Goal: Task Accomplishment & Management: Complete application form

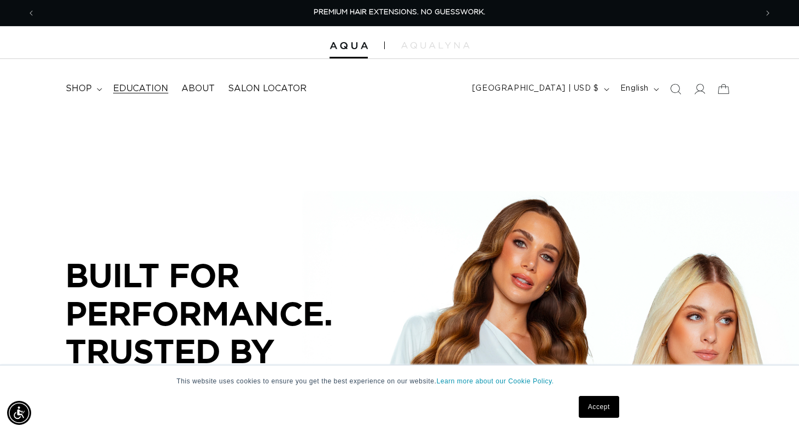
click at [152, 88] on span "Education" at bounding box center [140, 88] width 55 height 11
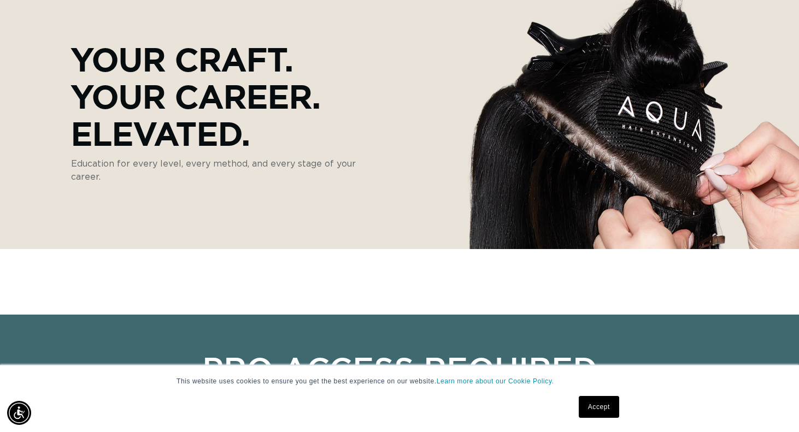
scroll to position [140, 0]
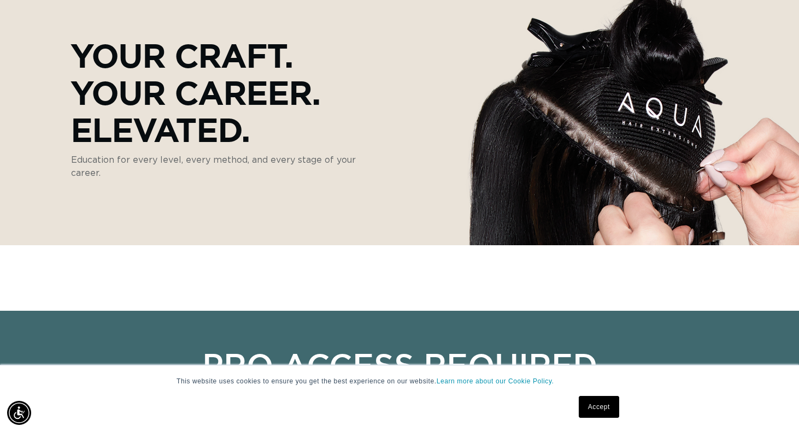
click at [594, 410] on link "Accept" at bounding box center [599, 407] width 40 height 22
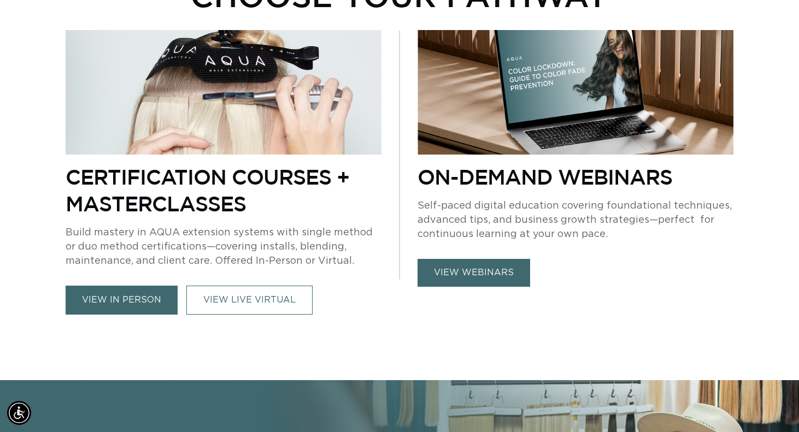
scroll to position [0, 1442]
click at [473, 278] on link "view webinars" at bounding box center [473, 273] width 113 height 28
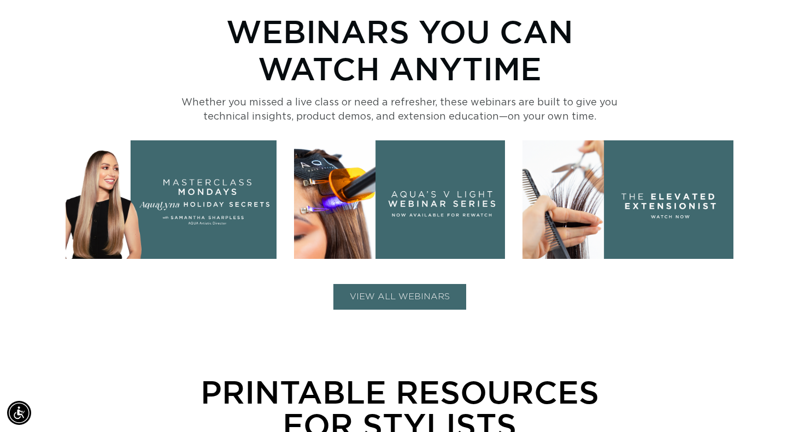
scroll to position [0, 721]
click at [388, 295] on button "VIEW ALL WEBINARS" at bounding box center [399, 297] width 133 height 26
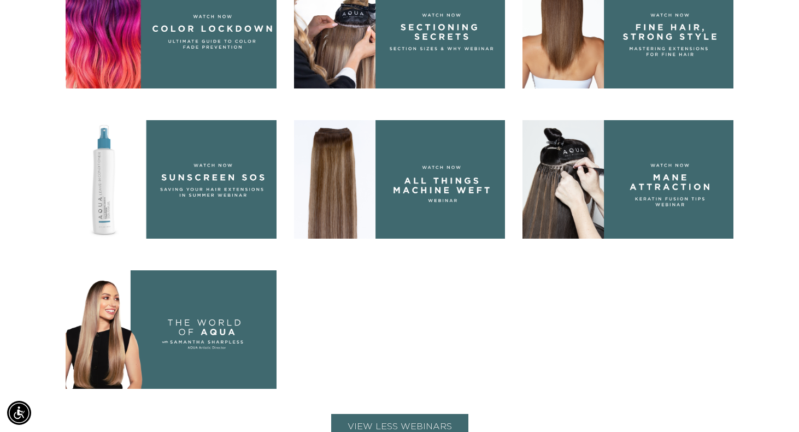
click at [434, 162] on img at bounding box center [399, 179] width 211 height 119
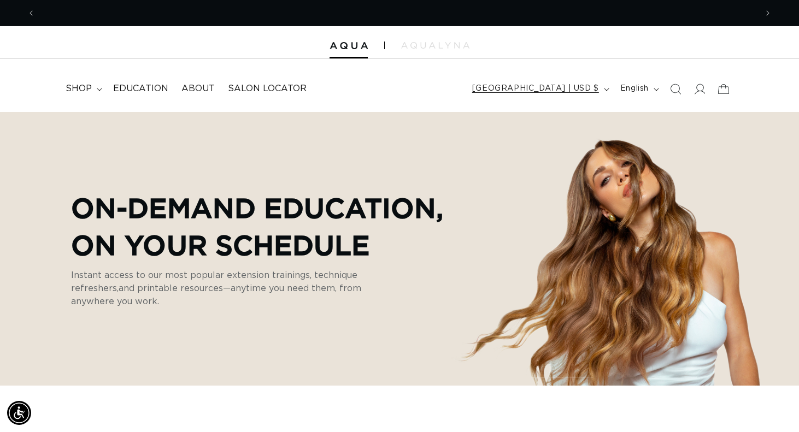
scroll to position [0, 0]
click at [700, 91] on icon at bounding box center [698, 88] width 11 height 11
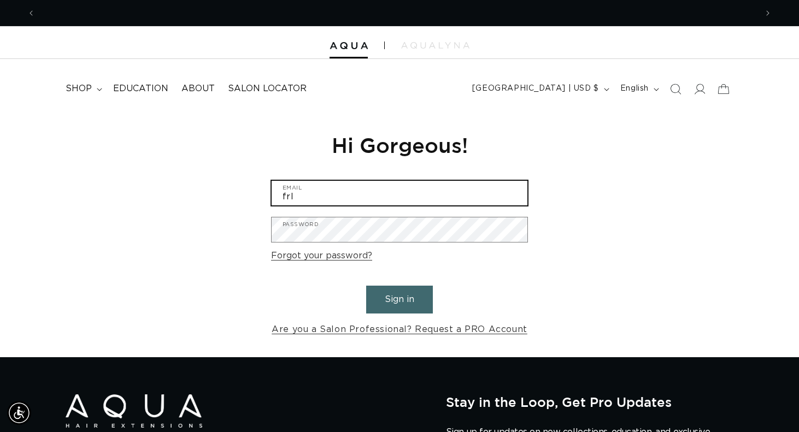
scroll to position [0, 721]
type input "f"
type input "delias@4bassett.com"
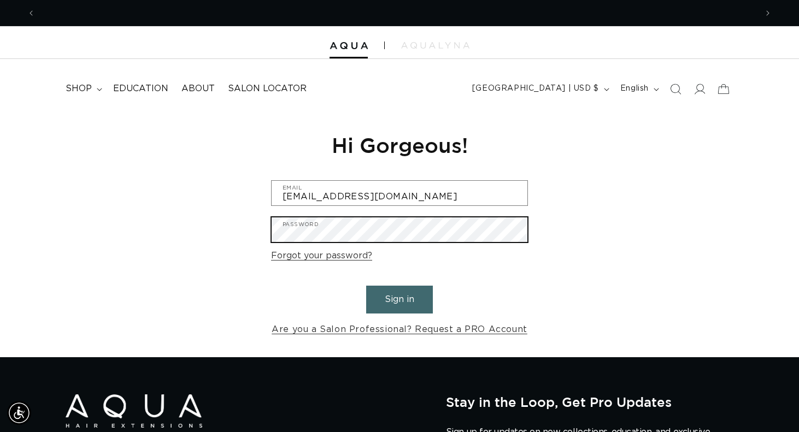
scroll to position [0, 0]
click at [399, 298] on button "Sign in" at bounding box center [399, 300] width 67 height 28
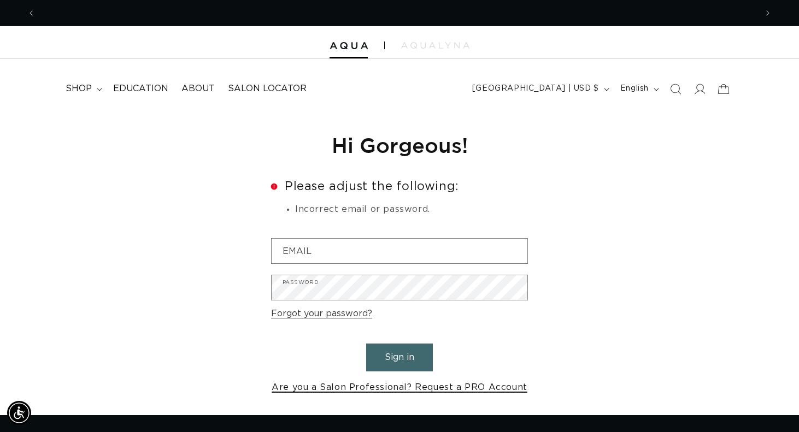
scroll to position [0, 721]
click at [320, 384] on link "Are you a Salon Professional? Request a PRO Account" at bounding box center [400, 388] width 256 height 16
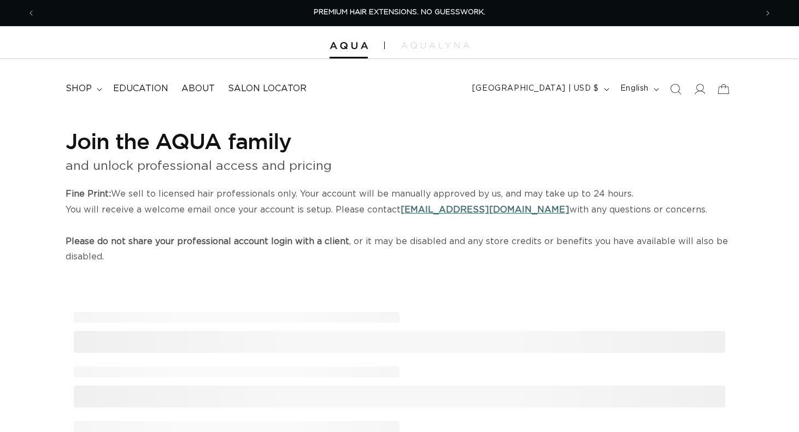
select select "US"
select select "[GEOGRAPHIC_DATA]"
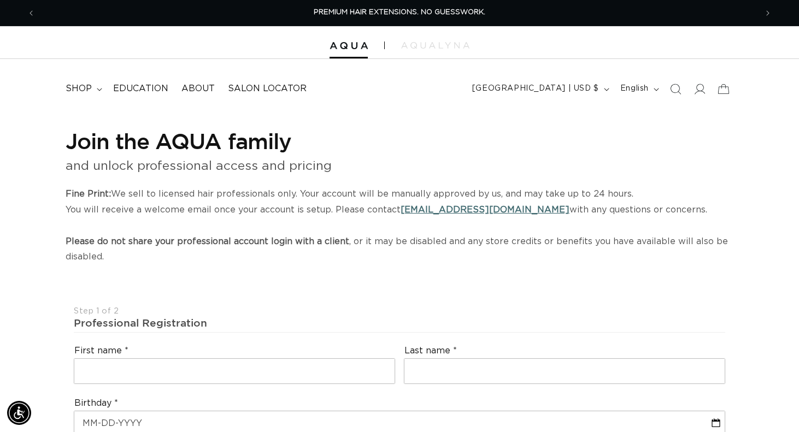
scroll to position [113, 0]
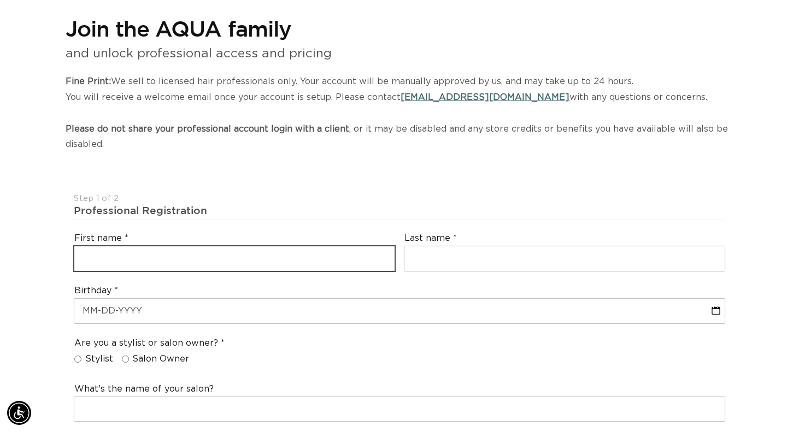
click at [281, 249] on input "text" at bounding box center [234, 258] width 320 height 25
type input "Doris"
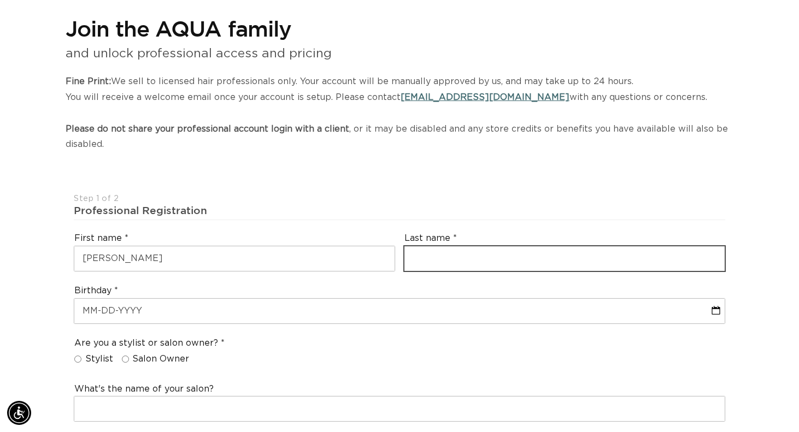
click at [453, 246] on input "text" at bounding box center [564, 258] width 320 height 25
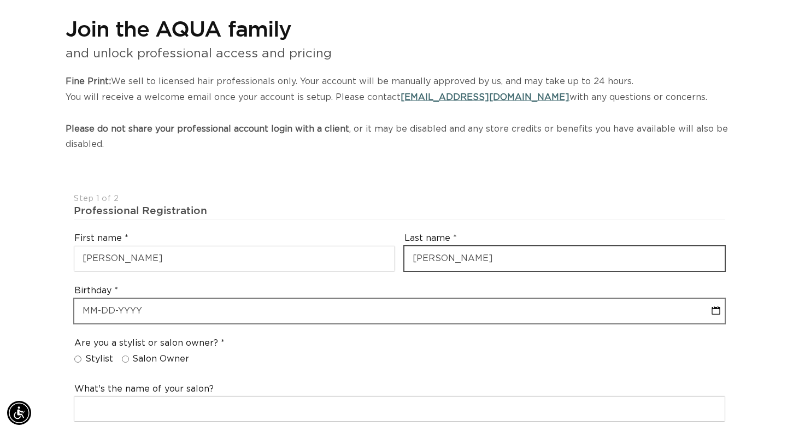
type input "Elias"
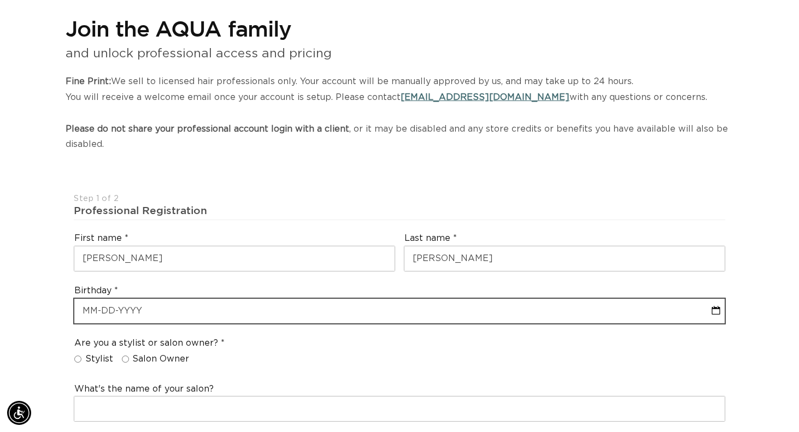
select select "9"
select select "2025"
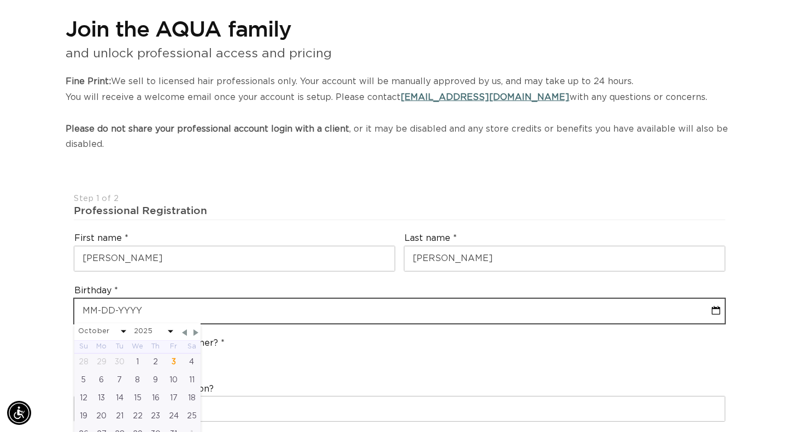
click at [139, 304] on input "text" at bounding box center [399, 311] width 650 height 25
type input "1"
select select "9"
select select "2025"
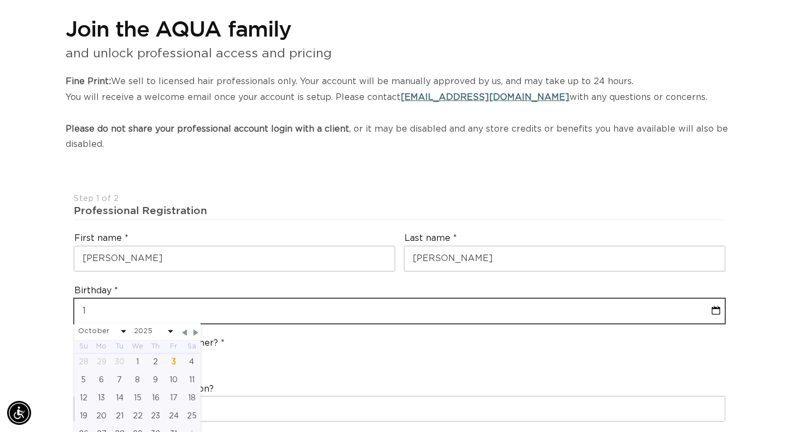
type input "12"
select select "9"
select select "2025"
type input "12-1"
select select "9"
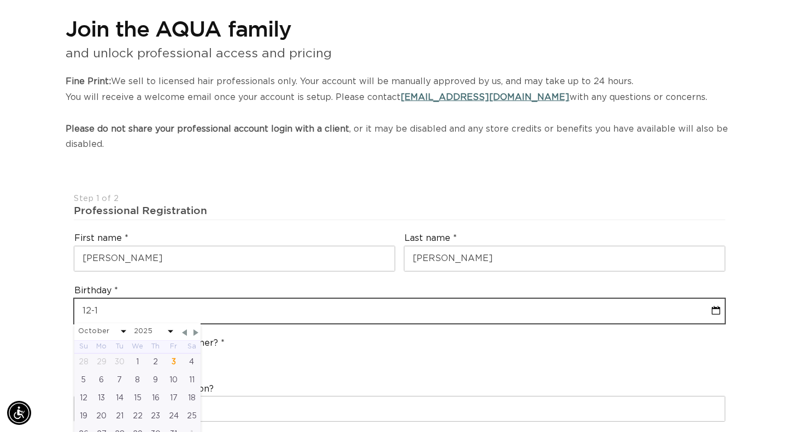
select select "2025"
type input "12-18"
select select "9"
select select "2025"
type input "12-18-1"
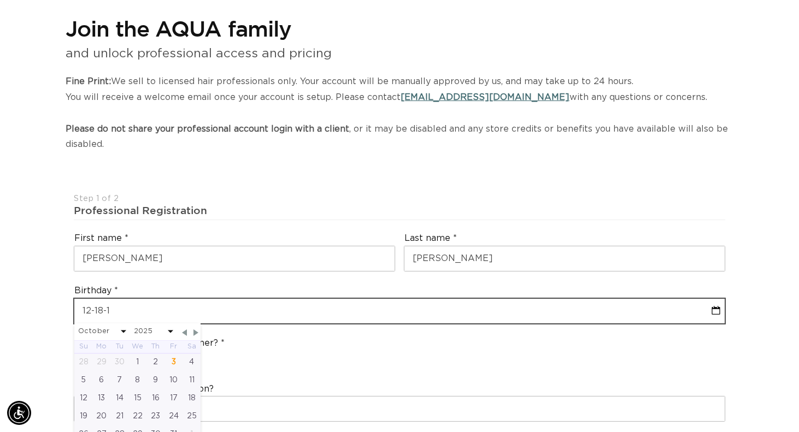
select select "9"
select select "2025"
type input "12-18-19"
select select "9"
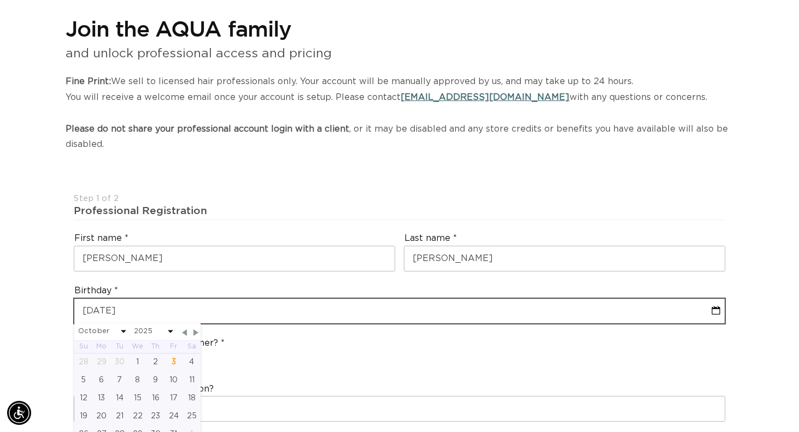
select select "2025"
type input "12-18-196"
select select "9"
select select "2025"
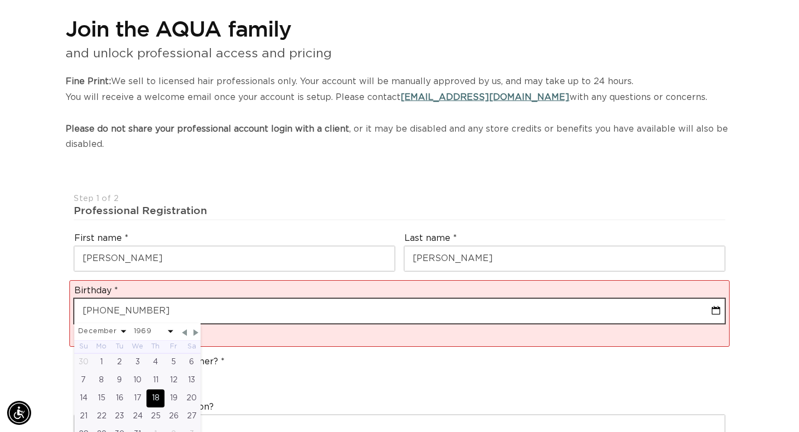
type input "12-18-1969"
select select "11"
select select "1969"
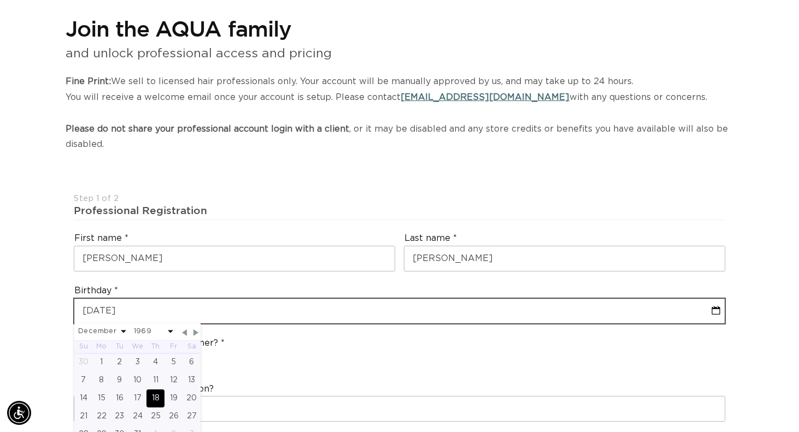
scroll to position [0, 1442]
type input "12-18-1969"
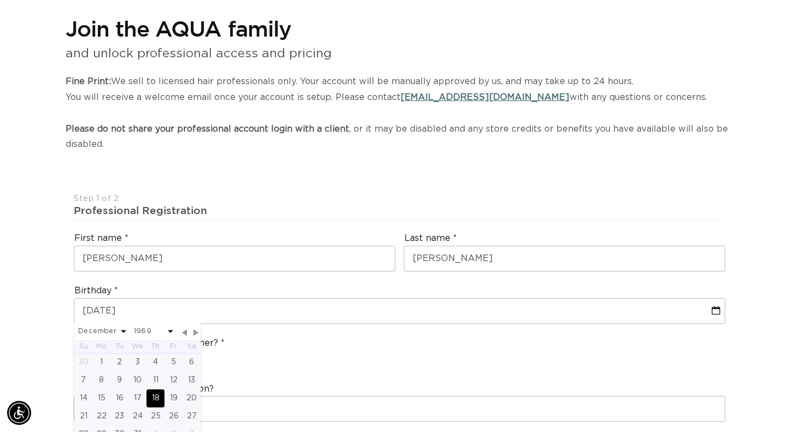
click at [154, 396] on div "18" at bounding box center [155, 399] width 18 height 18
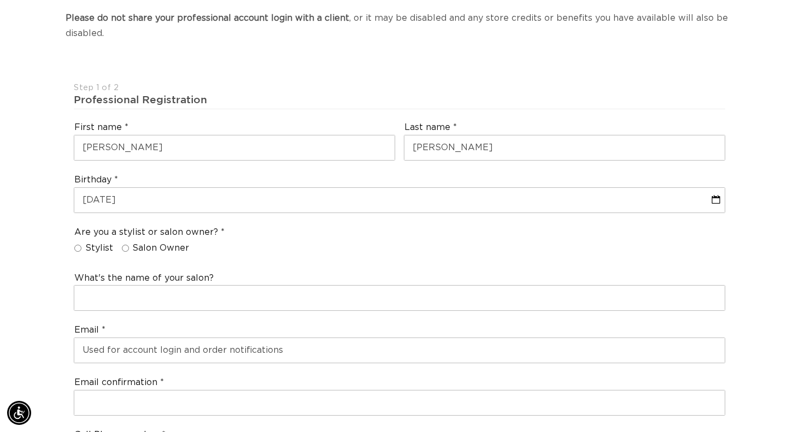
scroll to position [0, 0]
click at [76, 245] on input "Stylist" at bounding box center [77, 248] width 7 height 7
radio input "true"
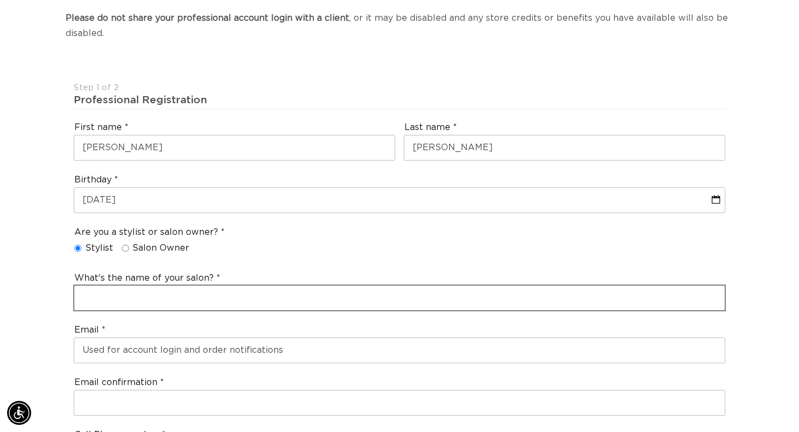
scroll to position [0, 721]
click at [131, 292] on input "text" at bounding box center [399, 298] width 650 height 25
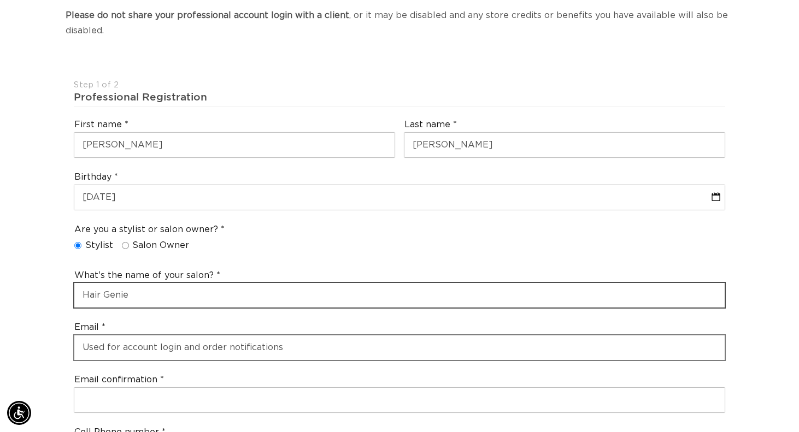
scroll to position [0, 0]
type input "Hair Genie"
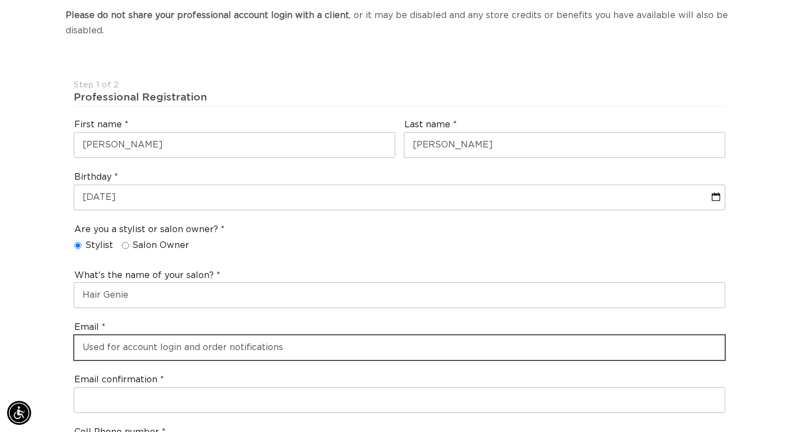
click at [126, 341] on input "email" at bounding box center [399, 347] width 650 height 25
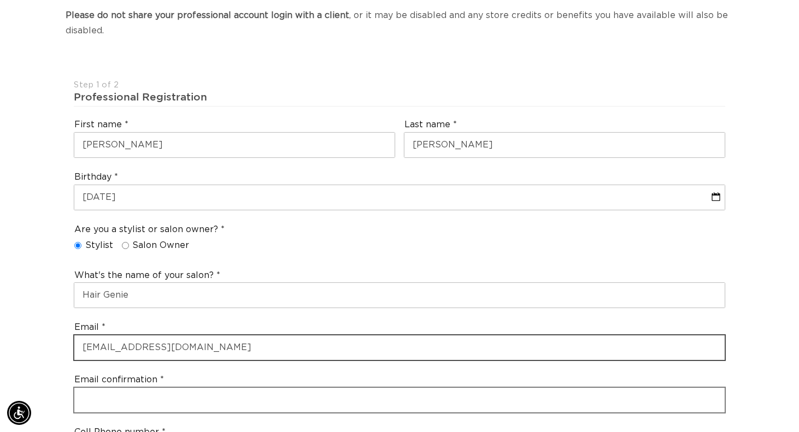
type input "hairgenieedh@yahoo.com"
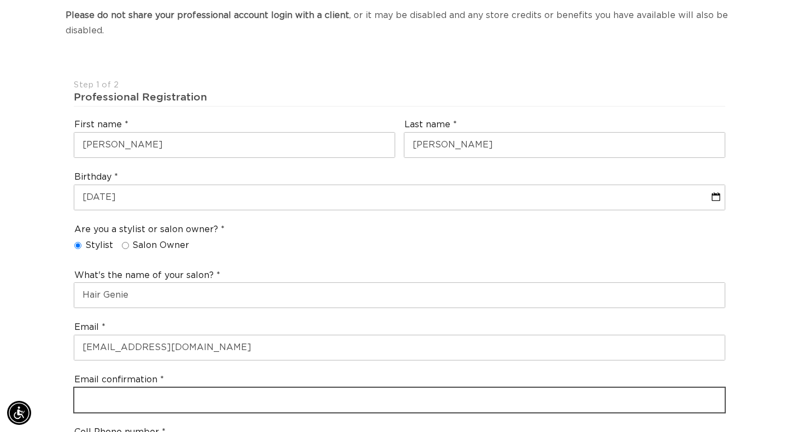
click at [84, 394] on input "email" at bounding box center [399, 400] width 650 height 25
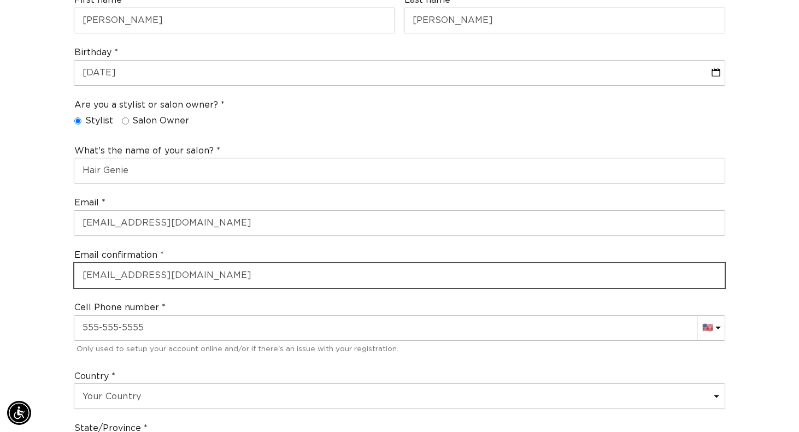
scroll to position [353, 0]
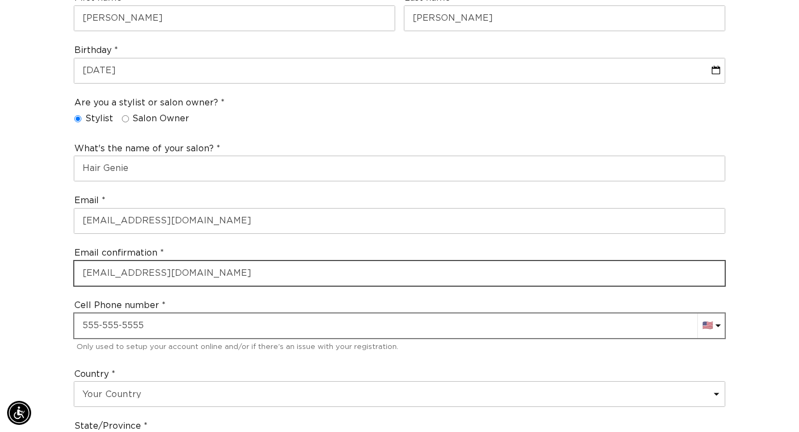
type input "hairgenieedh@yahoo.com"
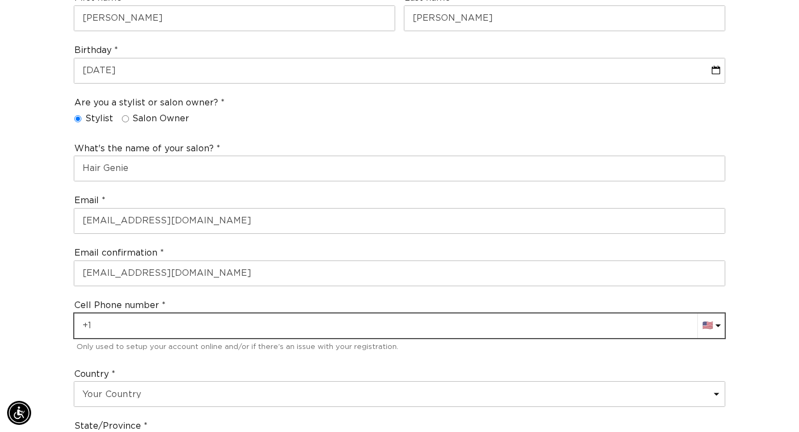
scroll to position [0, 0]
click at [133, 314] on input "+1" at bounding box center [399, 326] width 650 height 25
type input "+1 623 910 7245"
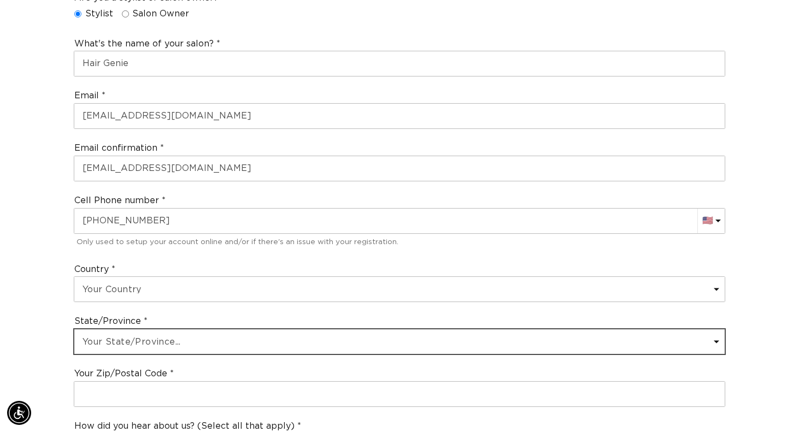
select select "Arizona"
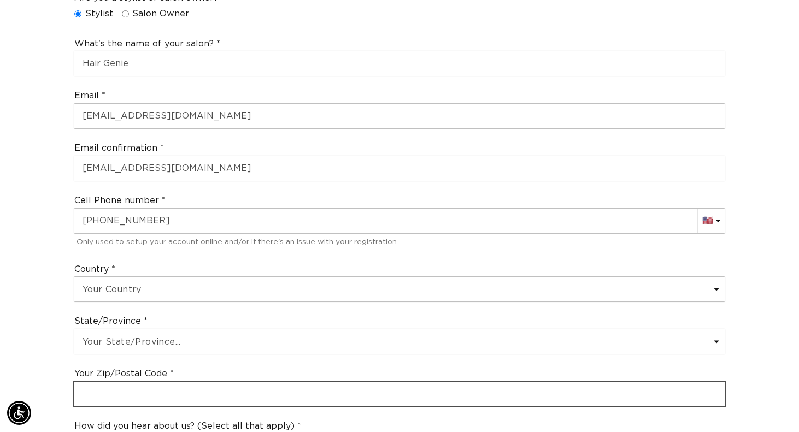
click at [115, 385] on input "text" at bounding box center [399, 394] width 650 height 25
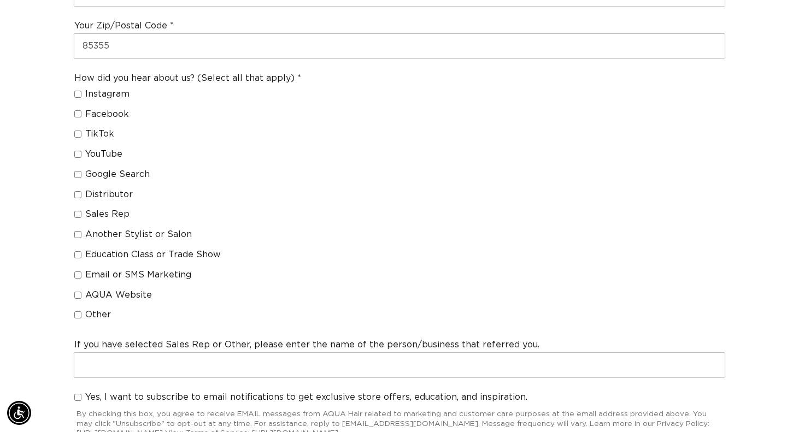
scroll to position [0, 0]
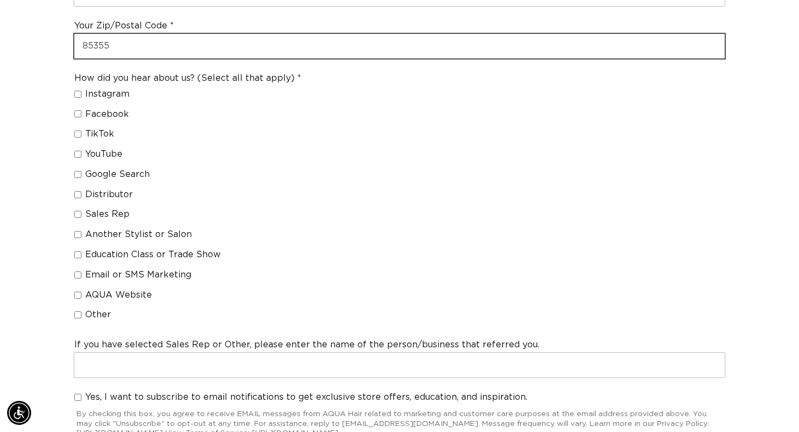
type input "85355"
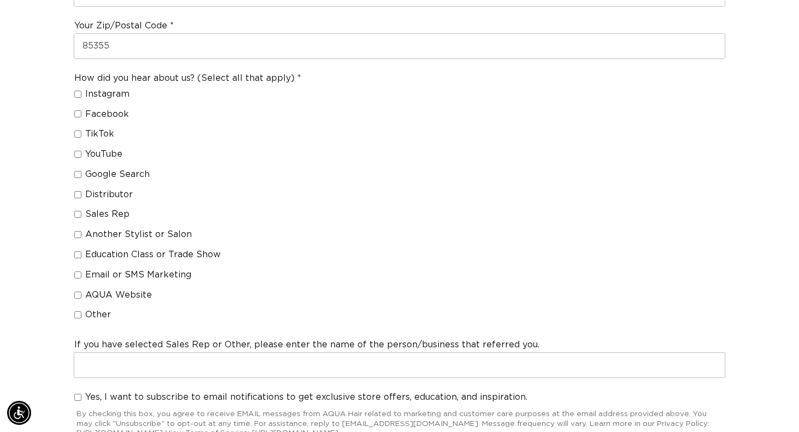
click at [79, 191] on input "Distributor" at bounding box center [77, 194] width 7 height 7
checkbox input "true"
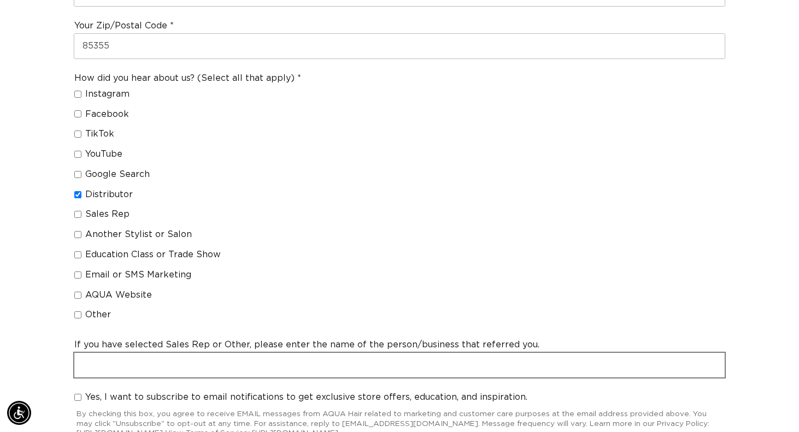
scroll to position [0, 1442]
click at [113, 353] on input "text" at bounding box center [399, 365] width 650 height 25
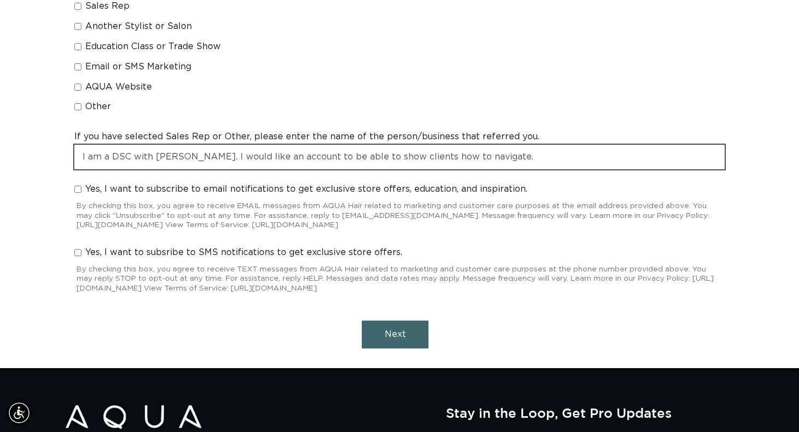
scroll to position [0, 0]
type input "I am a DSC with Bassett. I would like an account to be able to show clients how…"
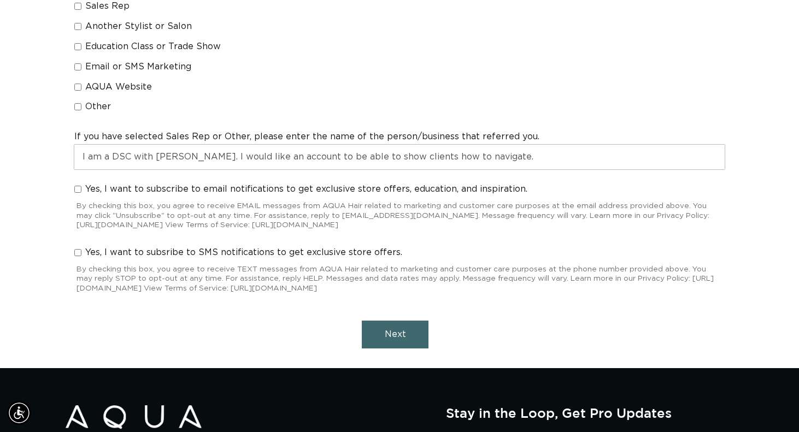
click at [382, 321] on button "Next" at bounding box center [395, 335] width 67 height 28
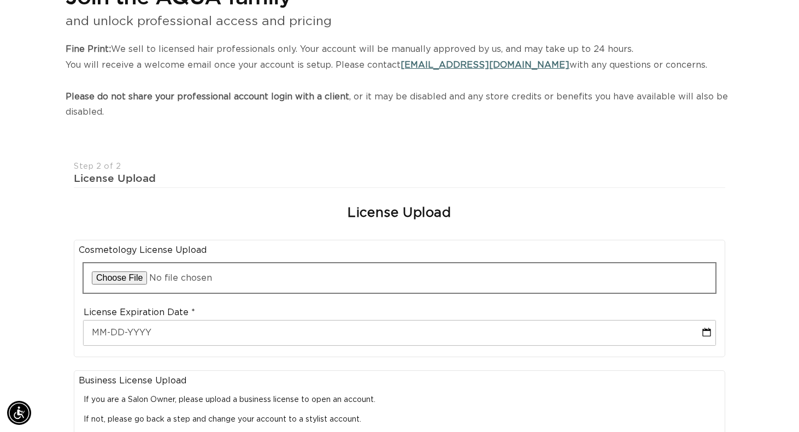
scroll to position [0, 721]
click at [128, 270] on input "file" at bounding box center [400, 278] width 632 height 30
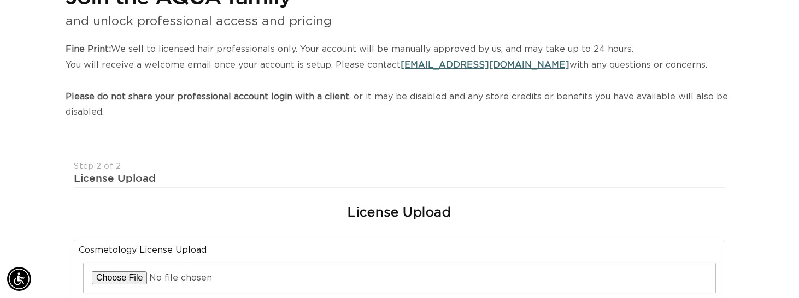
type input "C:\fakepath\IMG_4323.heic"
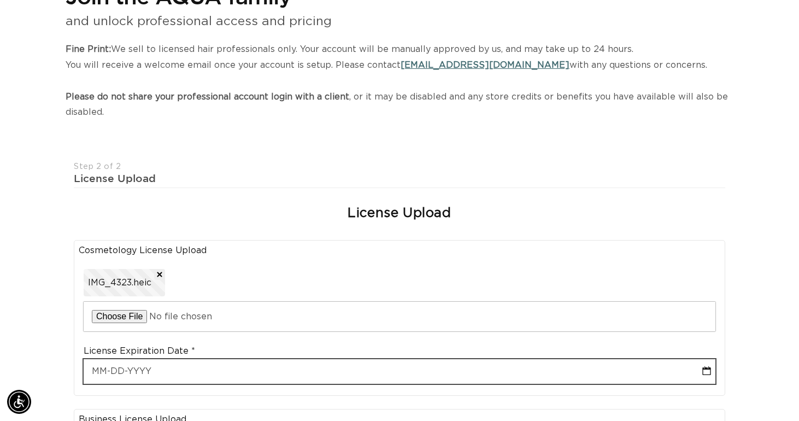
click at [96, 367] on input "text" at bounding box center [400, 371] width 632 height 25
select select "9"
type input "1"
select select "9"
type input "12"
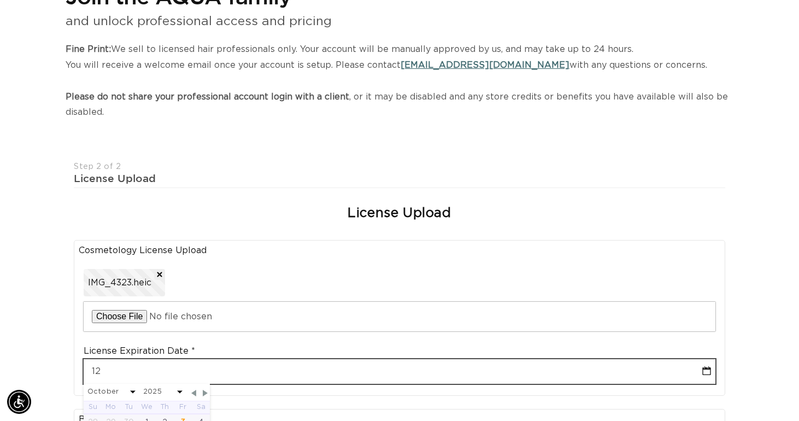
select select "9"
type input "12-1"
select select "9"
type input "12-18"
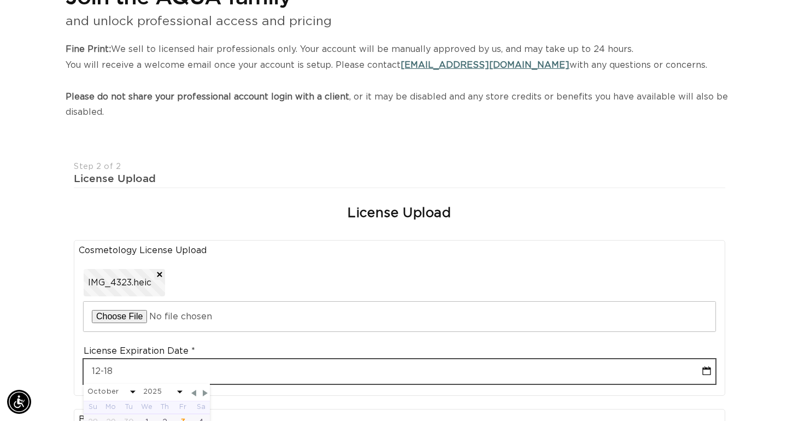
select select "9"
type input "12-18-20"
select select "9"
type input "12-18-202"
select select "9"
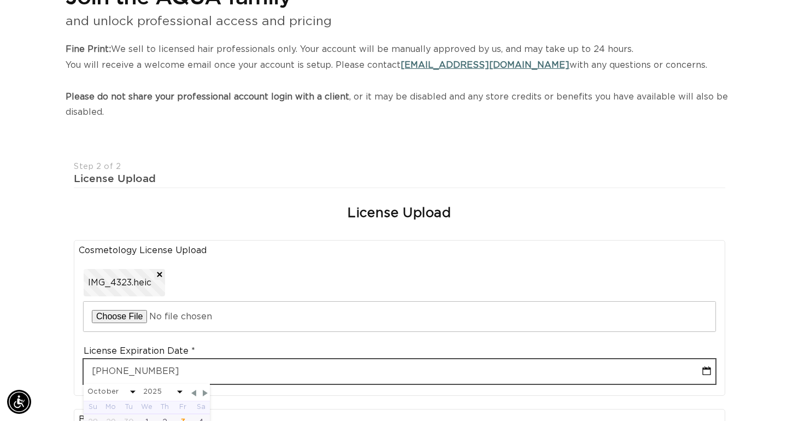
scroll to position [0, 0]
type input "12-18-2025"
select select "11"
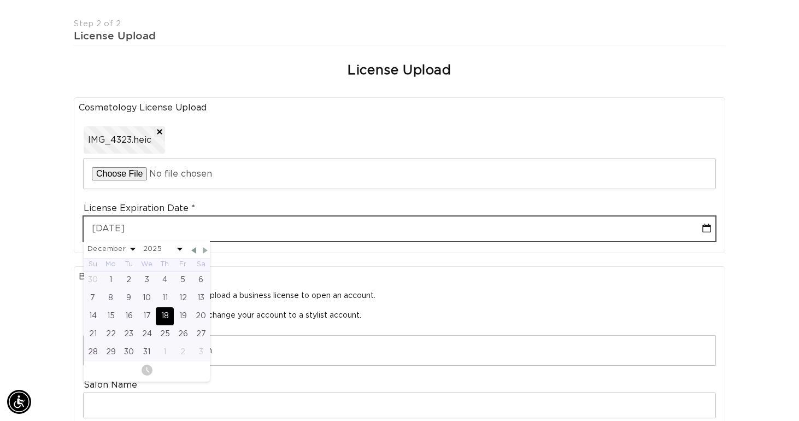
scroll to position [0, 721]
type input "12-18-2025"
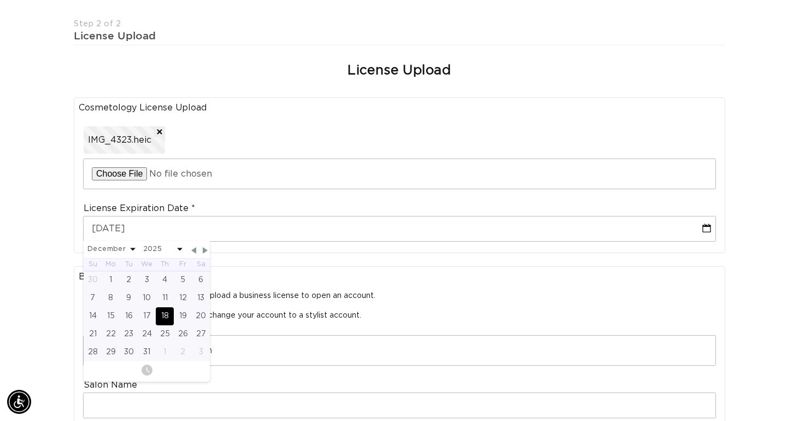
click at [276, 266] on div "Business License Upload If you are a Salon Owner, please upload a business lice…" at bounding box center [399, 376] width 651 height 220
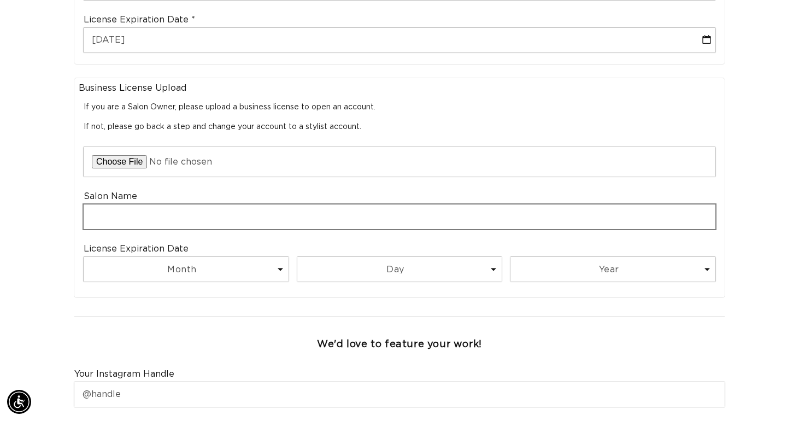
scroll to position [0, 0]
click at [184, 209] on input "text" at bounding box center [400, 216] width 632 height 25
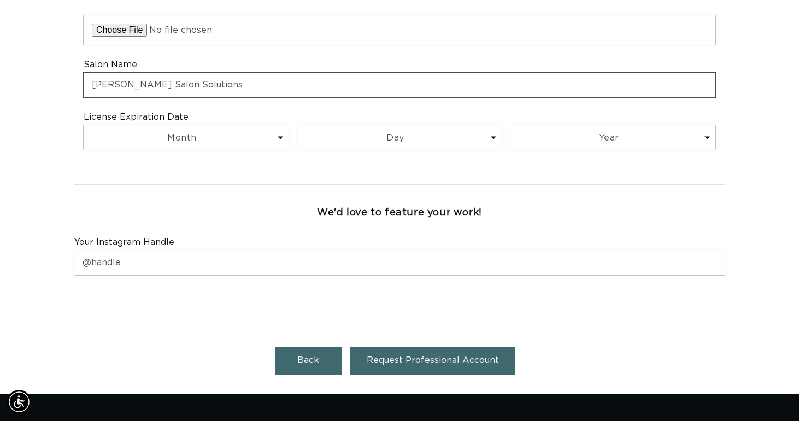
scroll to position [0, 721]
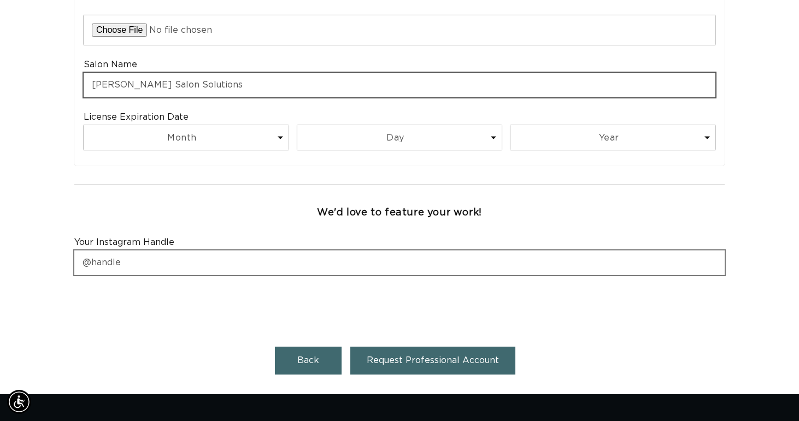
type input "Bassett Salon Solutions"
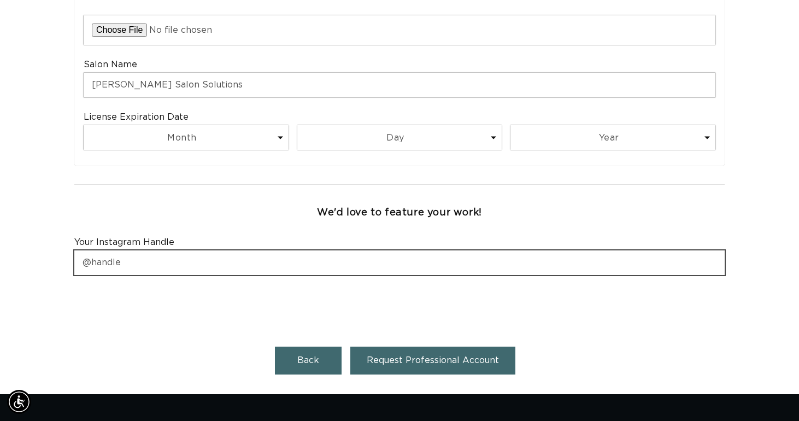
click at [152, 251] on input "text" at bounding box center [399, 262] width 650 height 25
type input "4bassettdoris"
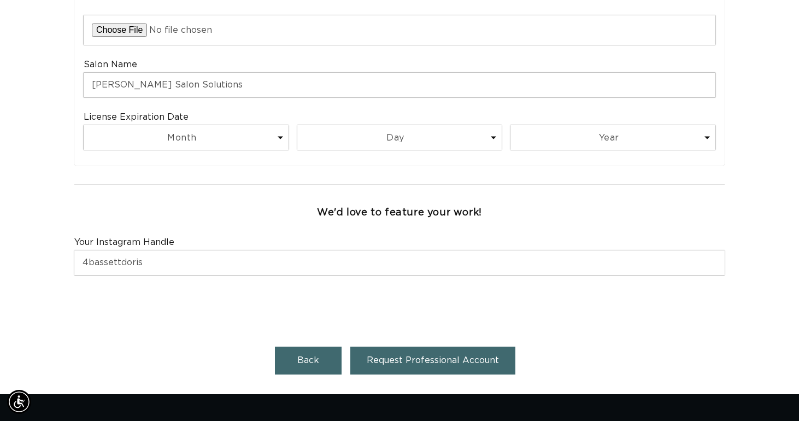
click at [390, 356] on span "Request Professional Account" at bounding box center [433, 360] width 132 height 9
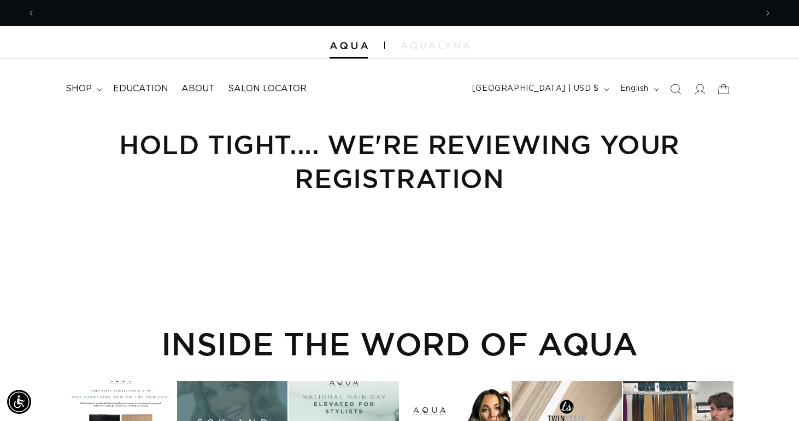
scroll to position [0, 721]
